Goal: Information Seeking & Learning: Learn about a topic

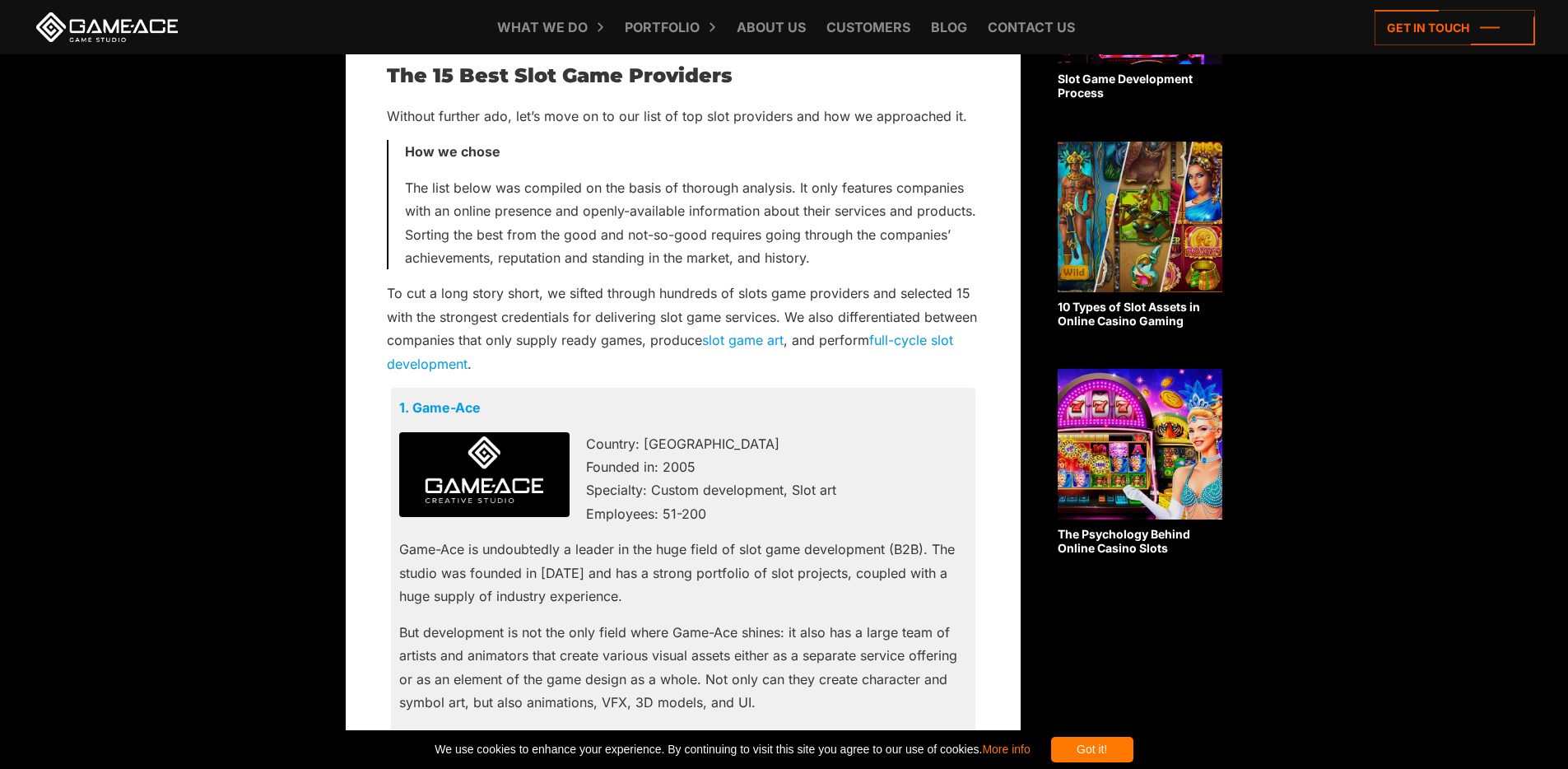
scroll to position [910, 0]
drag, startPoint x: 653, startPoint y: 441, endPoint x: 740, endPoint y: 509, distance: 110.4
click at [740, 509] on p "Country: [GEOGRAPHIC_DATA] Founded in: 2005 Specialty: Custom development, Slot…" at bounding box center [683, 479] width 568 height 94
click at [798, 453] on p "Country: [GEOGRAPHIC_DATA] Founded in: 2005 Specialty: Custom development, Slot…" at bounding box center [683, 479] width 568 height 94
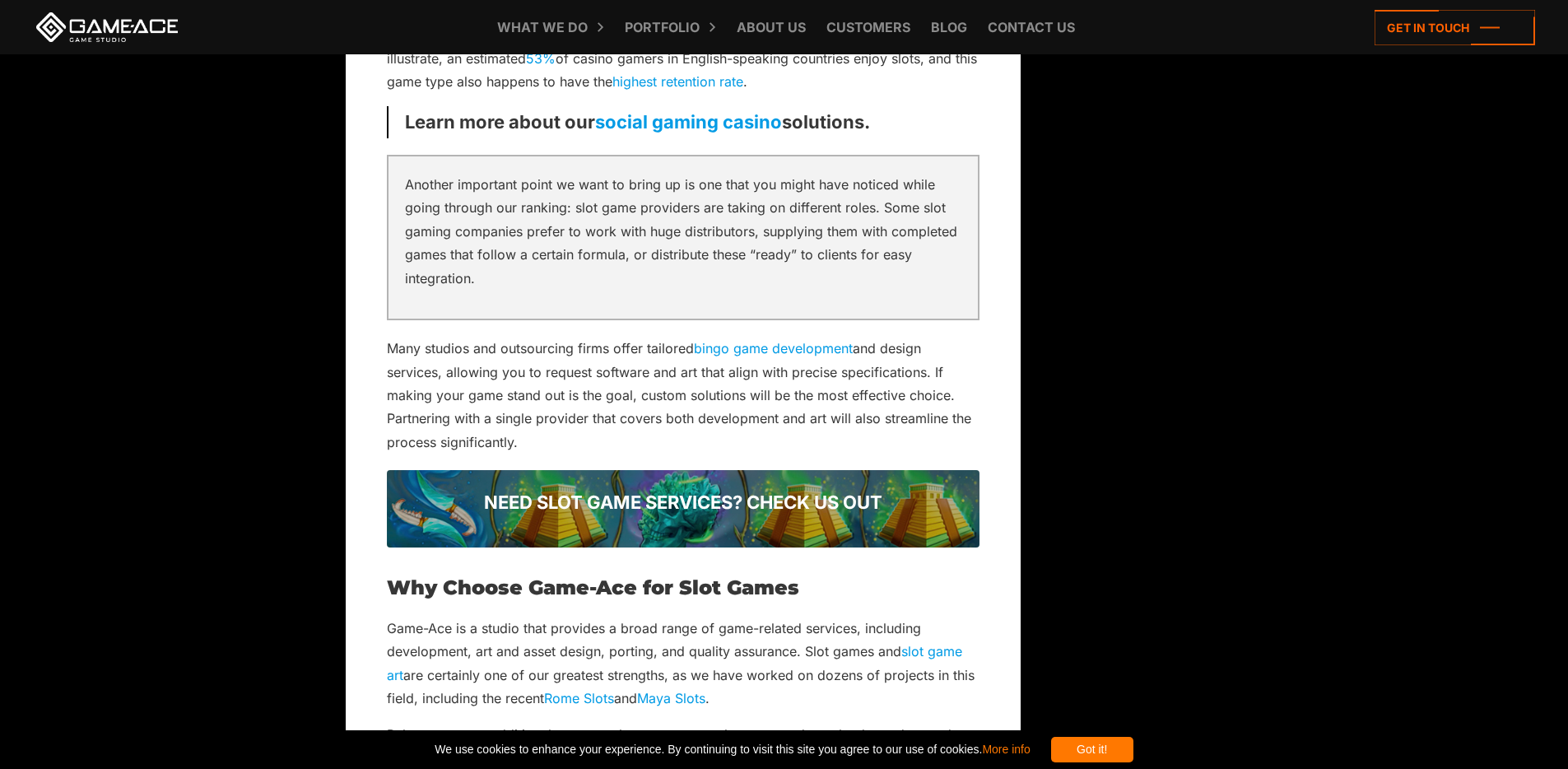
scroll to position [5963, 0]
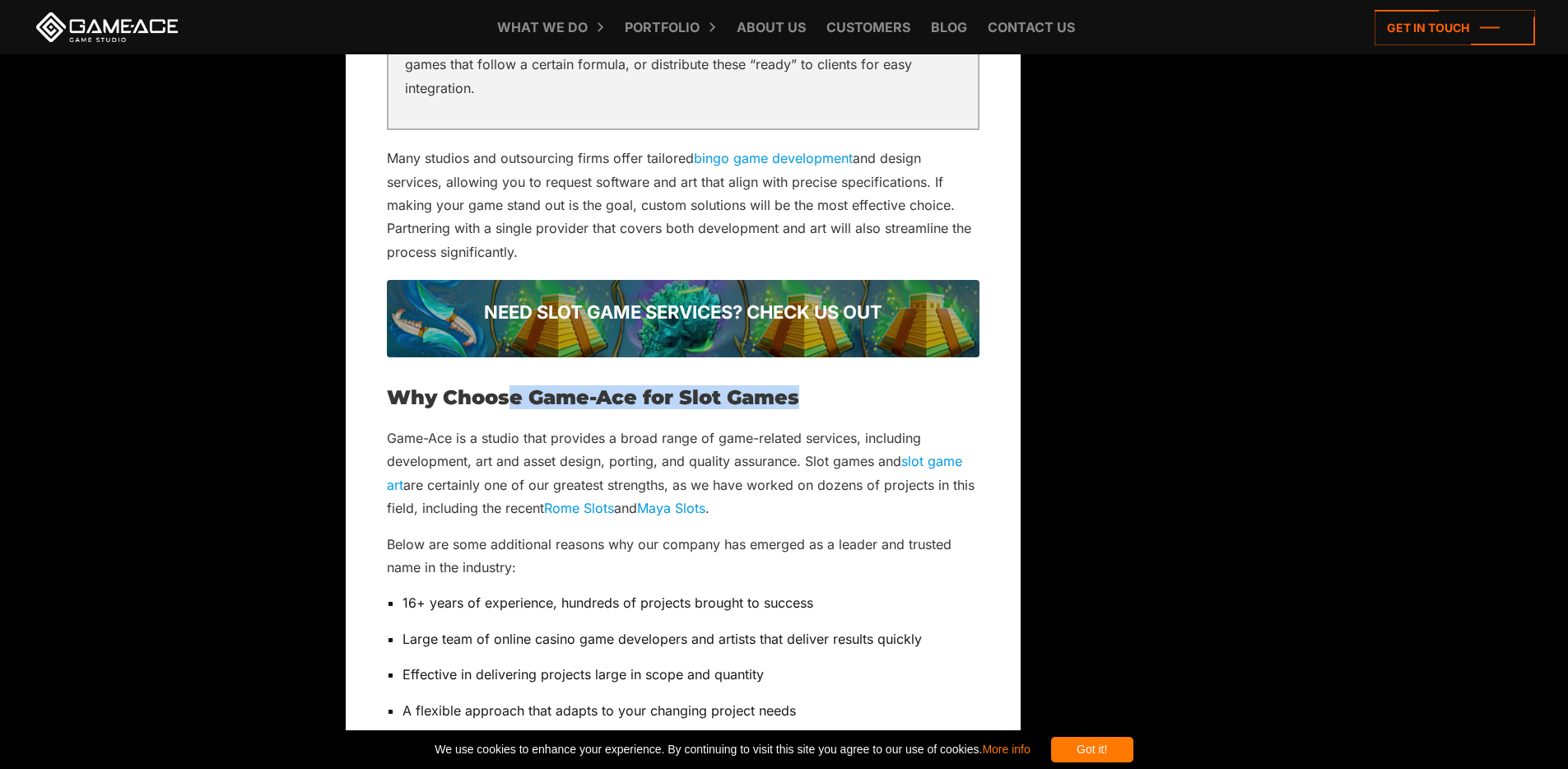
drag, startPoint x: 508, startPoint y: 373, endPoint x: 819, endPoint y: 367, distance: 311.1
click at [819, 387] on h2 "Why Choose Game-Ace for Slot Games" at bounding box center [683, 398] width 593 height 21
click at [616, 387] on h2 "Why Choose Game-Ace for Slot Games" at bounding box center [683, 398] width 593 height 21
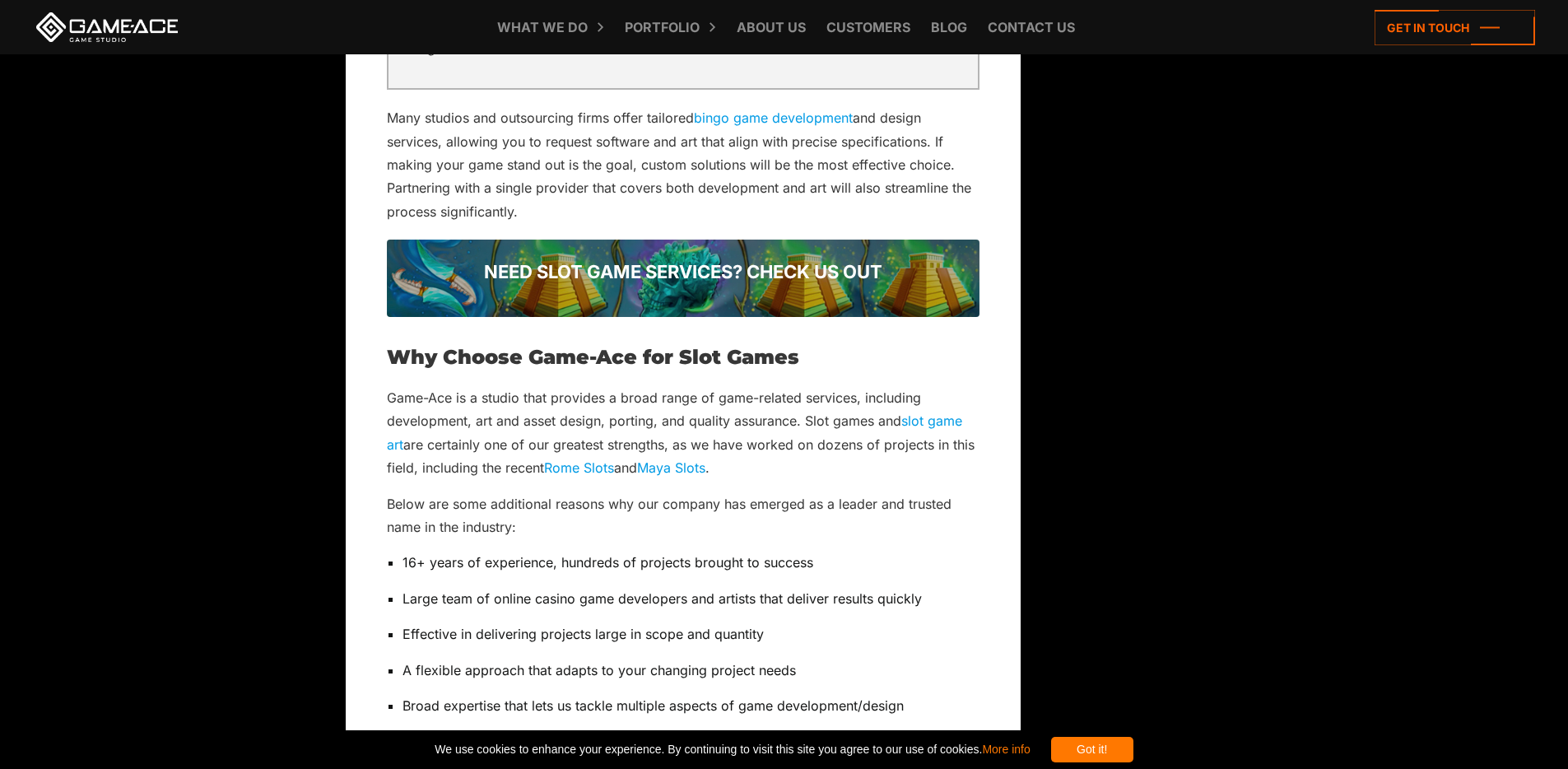
scroll to position [6007, 0]
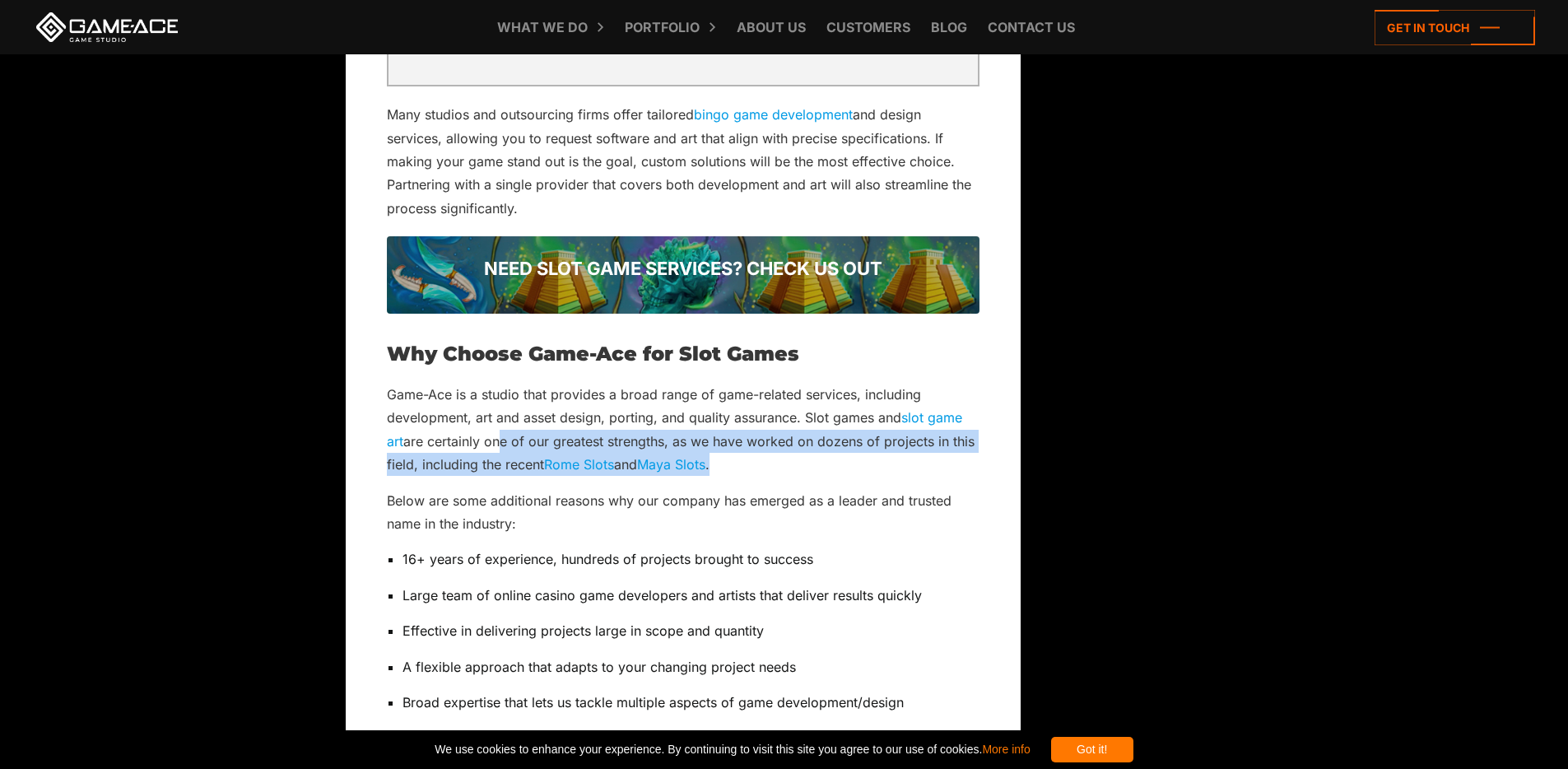
drag, startPoint x: 515, startPoint y: 413, endPoint x: 840, endPoint y: 434, distance: 325.7
click at [840, 434] on p "Game-Ace is a studio that provides a broad range of game-related services, incl…" at bounding box center [683, 430] width 593 height 94
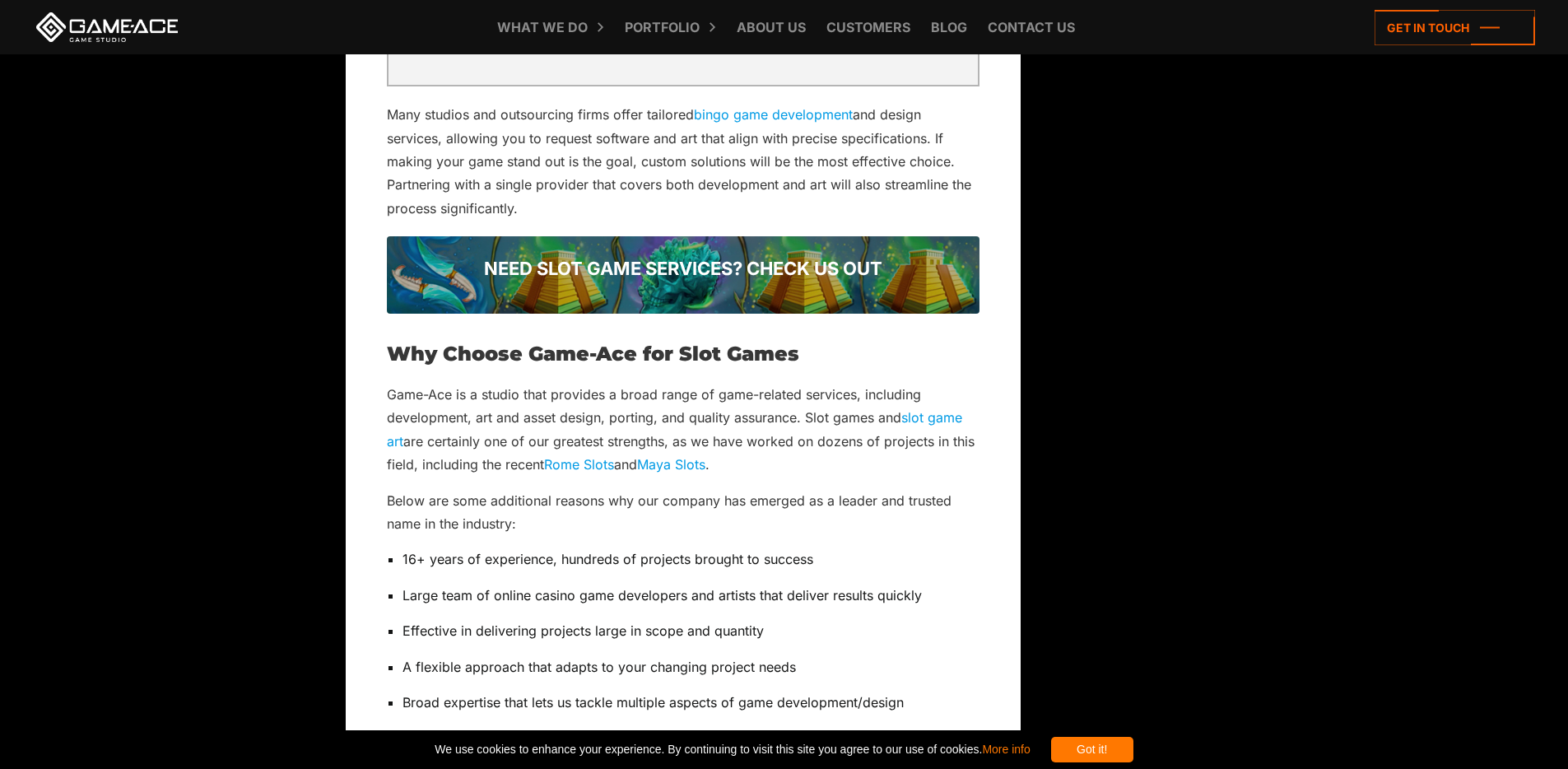
click at [538, 405] on p "Game-Ace is a studio that provides a broad range of game-related services, incl…" at bounding box center [683, 430] width 593 height 94
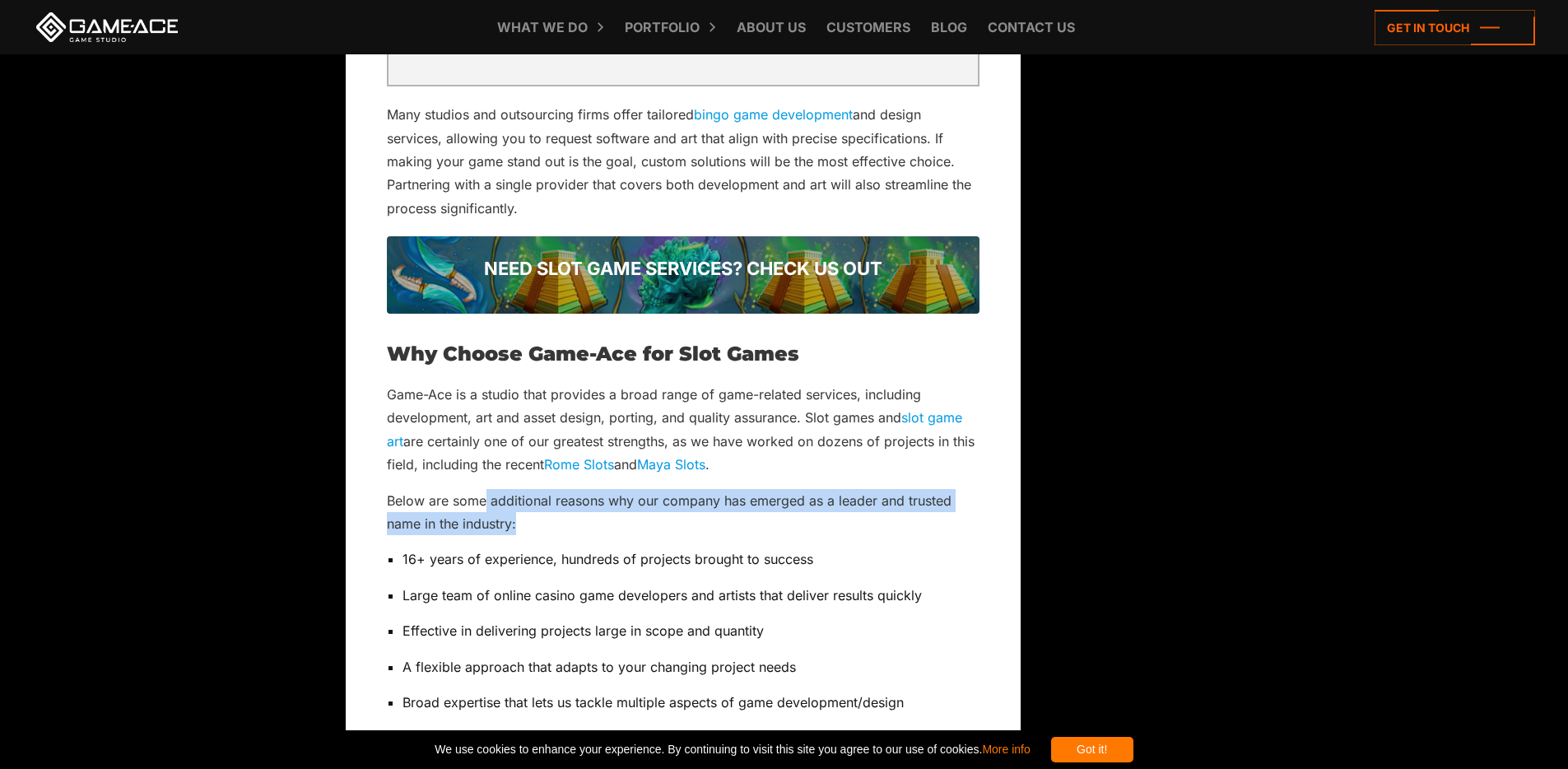
drag, startPoint x: 489, startPoint y: 475, endPoint x: 642, endPoint y: 501, distance: 155.2
click at [607, 506] on p "Below are some additional reasons why our company has emerged as a leader and t…" at bounding box center [683, 512] width 593 height 47
click at [792, 501] on p "Below are some additional reasons why our company has emerged as a leader and t…" at bounding box center [683, 512] width 593 height 47
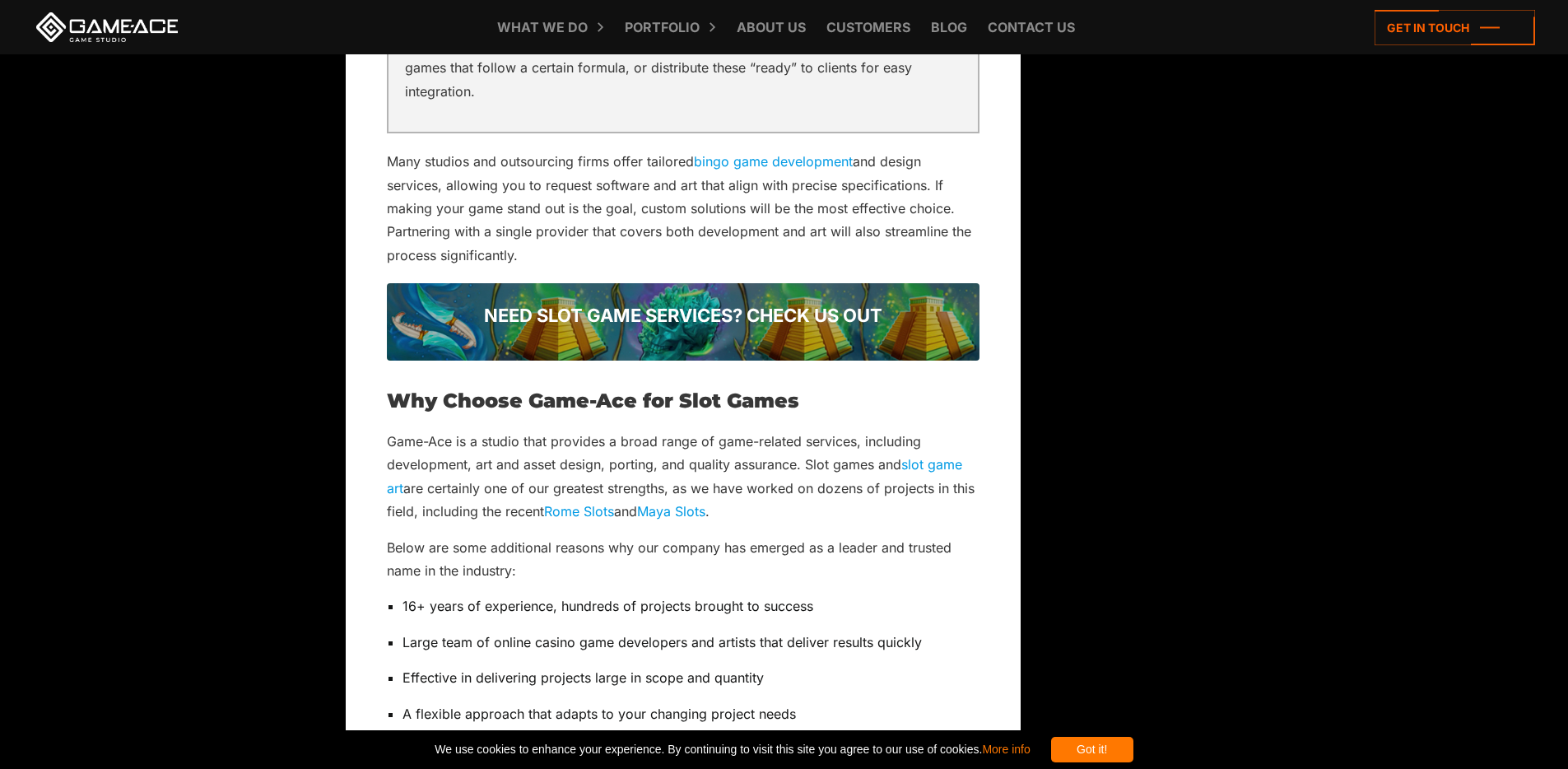
scroll to position [5859, 0]
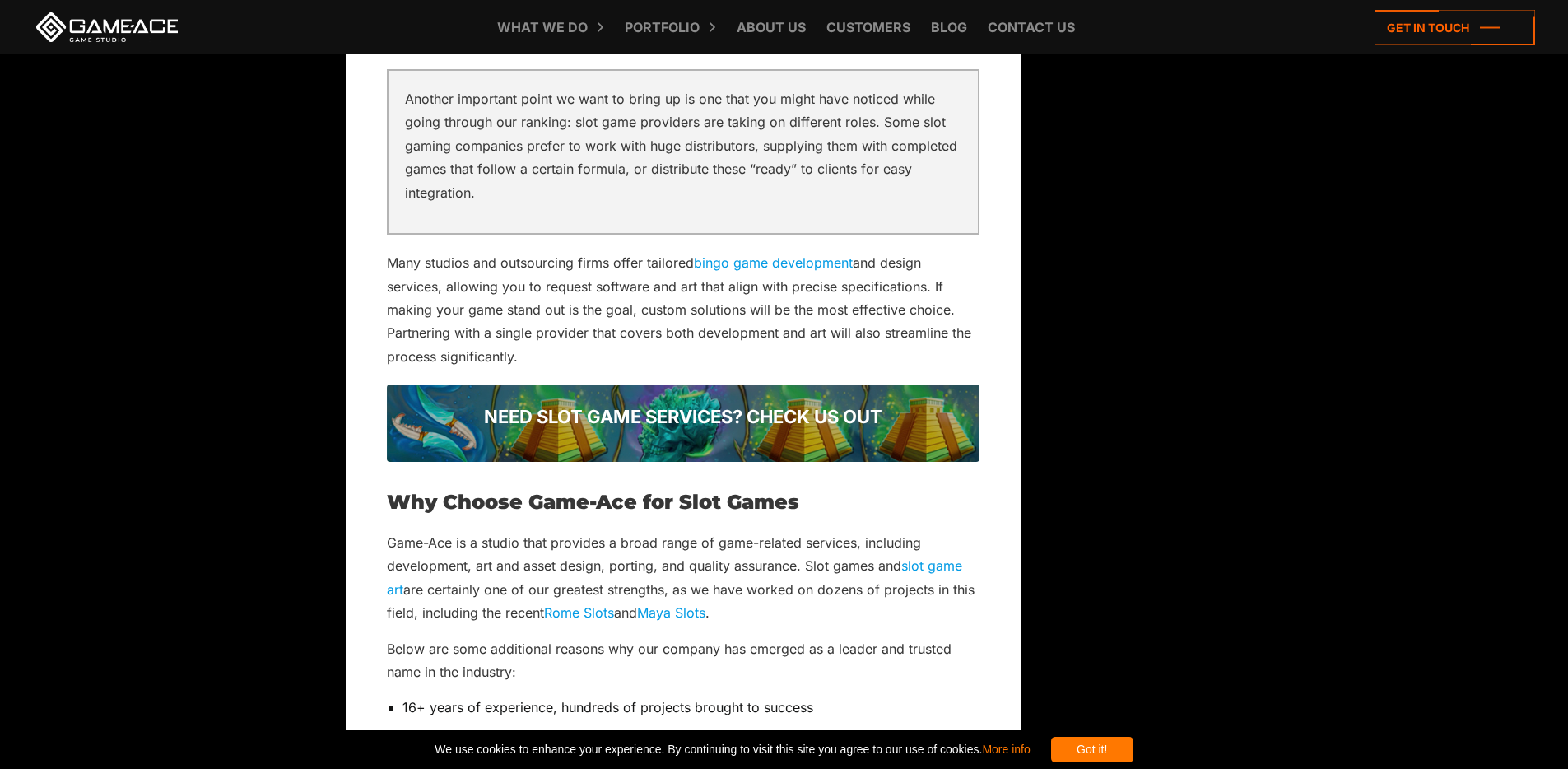
drag, startPoint x: 735, startPoint y: 310, endPoint x: 769, endPoint y: 332, distance: 40.5
click at [765, 332] on p "Many studios and outsourcing firms offer tailored bingo game development and de…" at bounding box center [683, 309] width 593 height 117
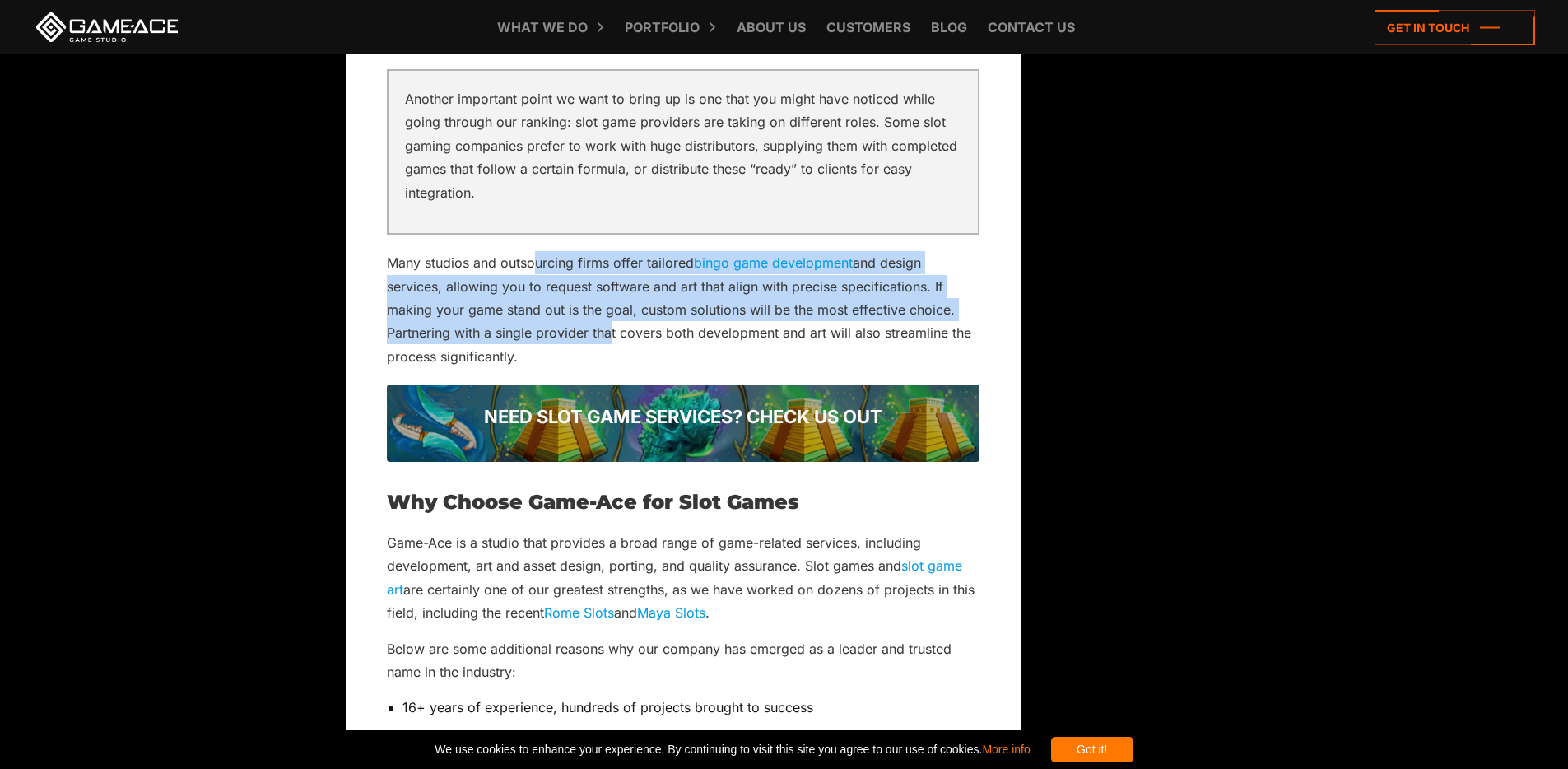
drag, startPoint x: 533, startPoint y: 241, endPoint x: 607, endPoint y: 291, distance: 89.3
click at [607, 310] on p "Many studios and outsourcing firms offer tailored bingo game development and de…" at bounding box center [683, 309] width 593 height 117
click at [586, 260] on p "Many studios and outsourcing firms offer tailored bingo game development and de…" at bounding box center [683, 309] width 593 height 117
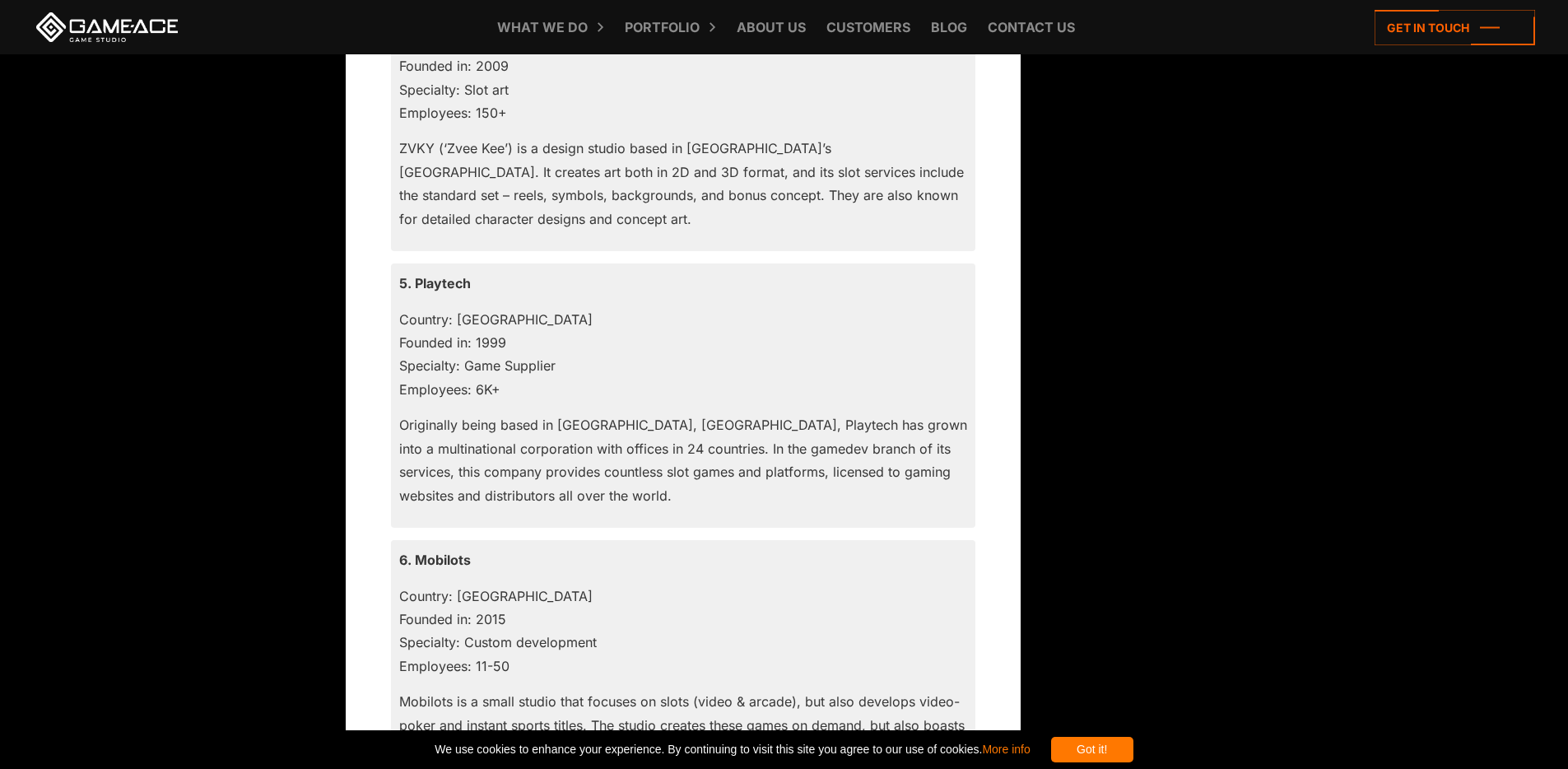
scroll to position [2507, 0]
drag, startPoint x: 458, startPoint y: 359, endPoint x: 608, endPoint y: 415, distance: 160.1
click at [605, 415] on div "5. Playtech Country: England Founded in: 1999 Specialty: Game Supplier Employee…" at bounding box center [682, 393] width 584 height 265
click at [735, 346] on p "Country: [GEOGRAPHIC_DATA] Founded in: 1999 Specialty: Game Supplier Employees:…" at bounding box center [683, 352] width 568 height 94
